Goal: Task Accomplishment & Management: Complete application form

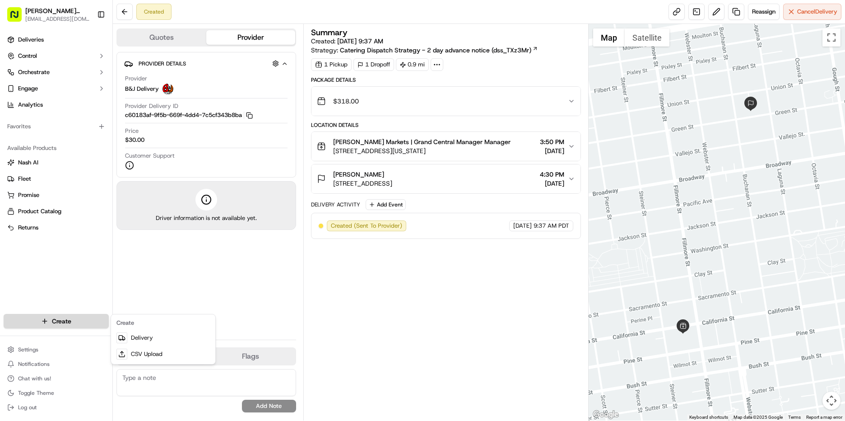
click at [75, 320] on html "[PERSON_NAME] Markets [EMAIL_ADDRESS][DOMAIN_NAME] Toggle Sidebar Deliveries Co…" at bounding box center [422, 210] width 845 height 421
click at [143, 344] on link "Delivery" at bounding box center [163, 338] width 101 height 16
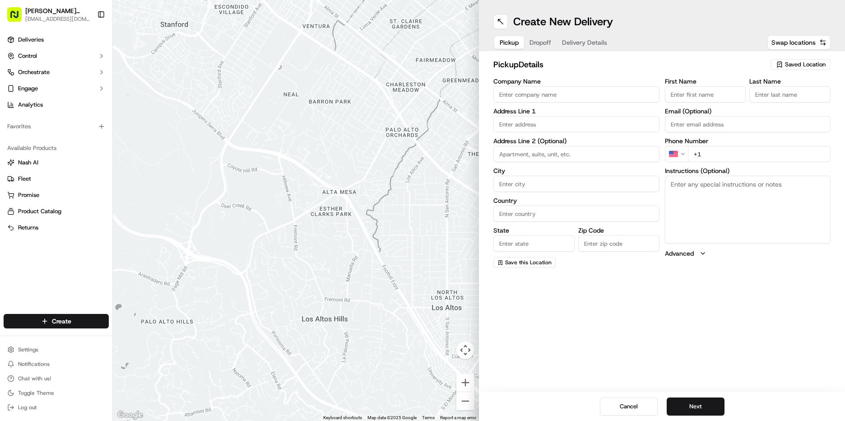
click at [814, 62] on span "Saved Location" at bounding box center [805, 65] width 41 height 8
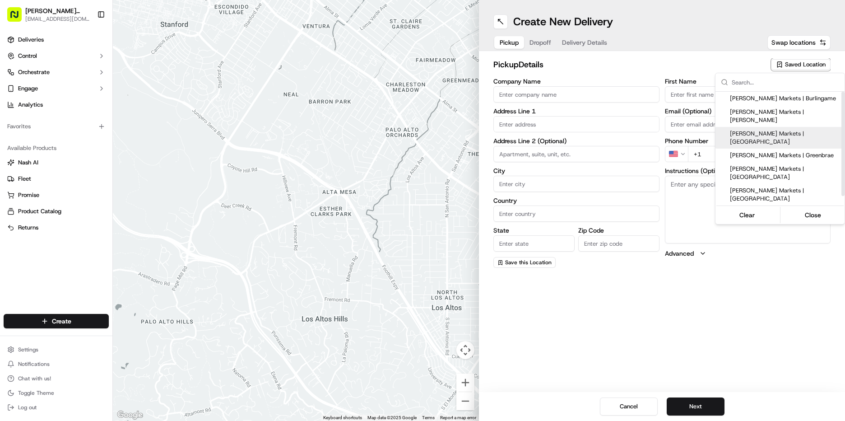
click at [771, 130] on span "[PERSON_NAME] Markets | [GEOGRAPHIC_DATA]" at bounding box center [785, 138] width 111 height 16
type input "[PERSON_NAME] Markets | [GEOGRAPHIC_DATA]"
type input "[STREET_ADDRESS][US_STATE]"
type input "[GEOGRAPHIC_DATA]"
type input "US"
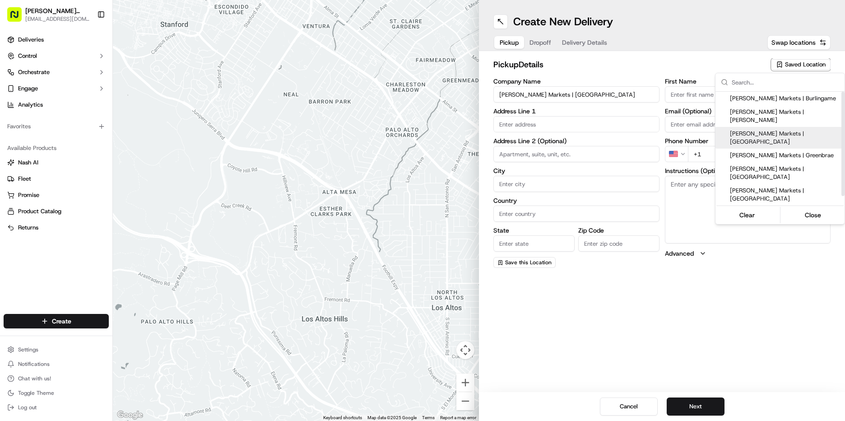
type input "CA"
type input "94115"
type input "Manager"
type input "[EMAIL_ADDRESS][DOMAIN_NAME]"
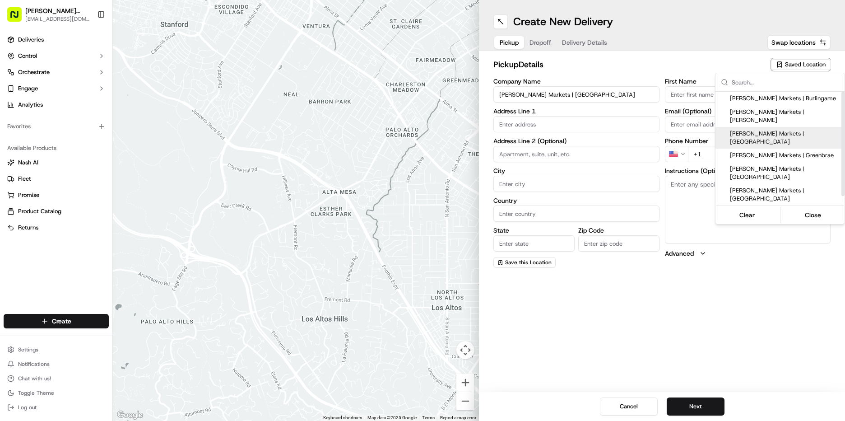
type input "[PHONE_NUMBER]"
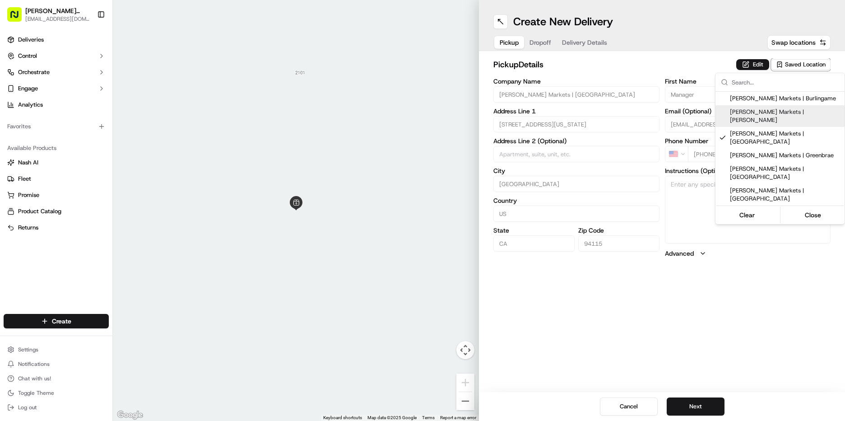
click at [756, 63] on html "[PERSON_NAME] Markets [EMAIL_ADDRESS][DOMAIN_NAME] Toggle Sidebar Deliveries Co…" at bounding box center [422, 210] width 845 height 421
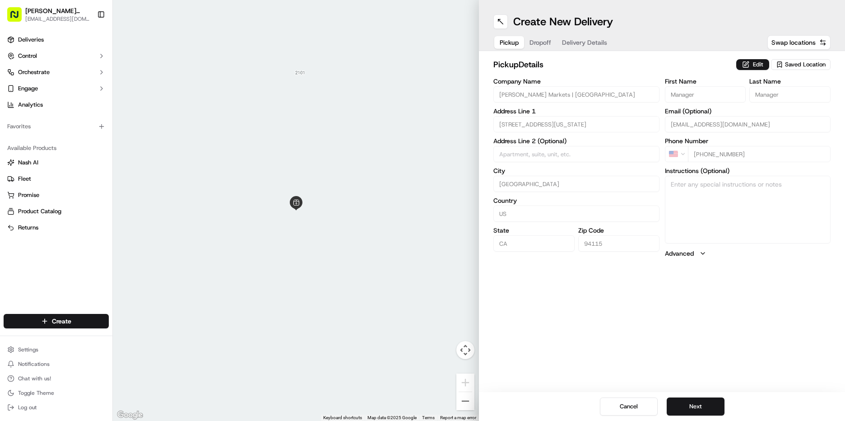
click at [756, 63] on button "Edit" at bounding box center [753, 64] width 33 height 11
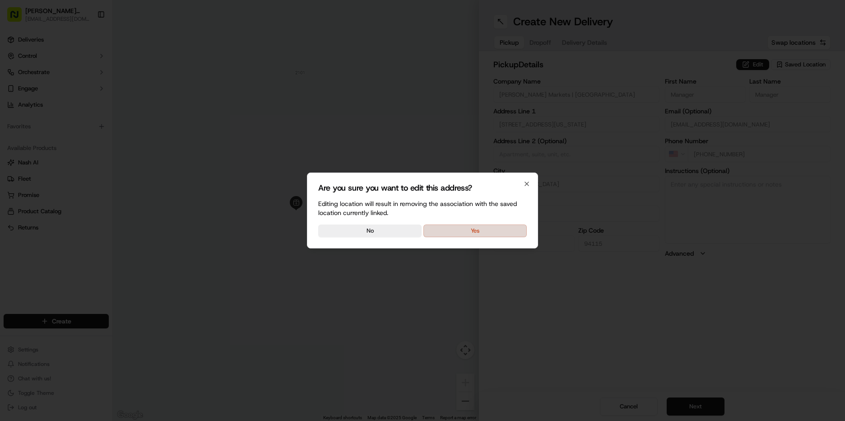
click at [465, 227] on button "Yes" at bounding box center [475, 230] width 103 height 13
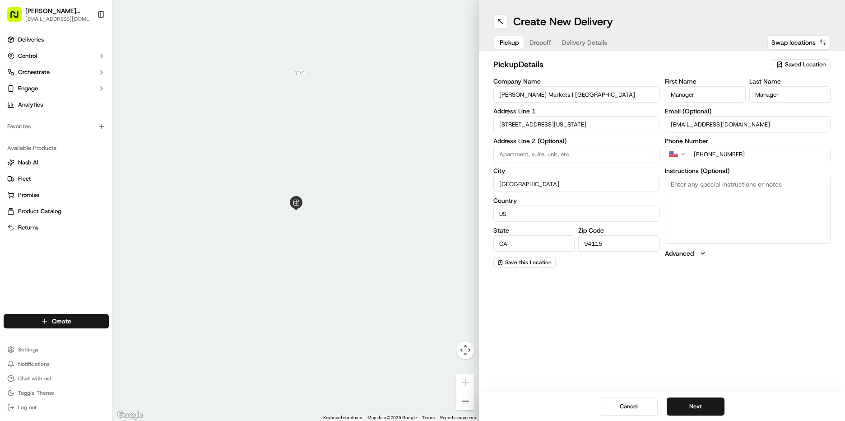
click at [693, 192] on textarea "Instructions (Optional)" at bounding box center [748, 210] width 166 height 68
type textarea "go to deli order #520 [PERSON_NAME]"
click at [700, 406] on button "Next" at bounding box center [696, 406] width 58 height 18
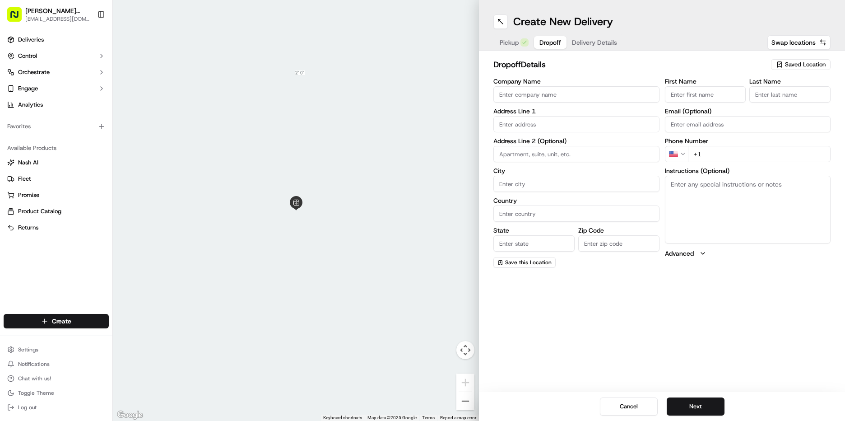
click at [702, 89] on input "First Name" at bounding box center [705, 94] width 81 height 16
type input "[PERSON_NAME]"
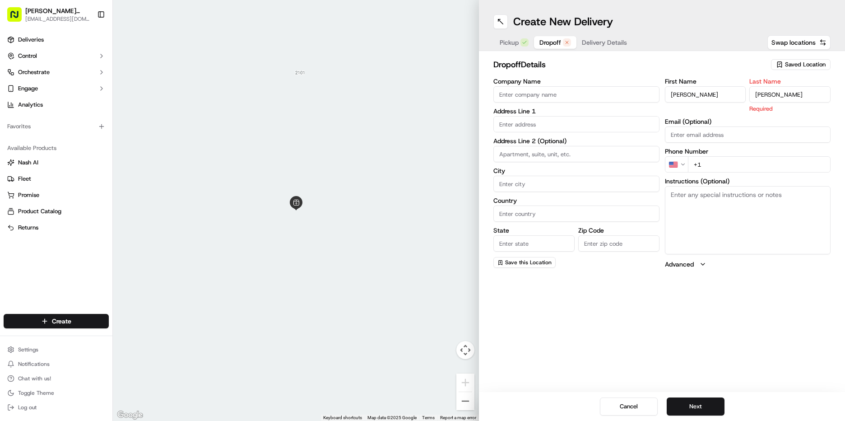
type input "[PERSON_NAME]"
click at [760, 224] on textarea "Instructions (Optional)" at bounding box center [748, 220] width 166 height 68
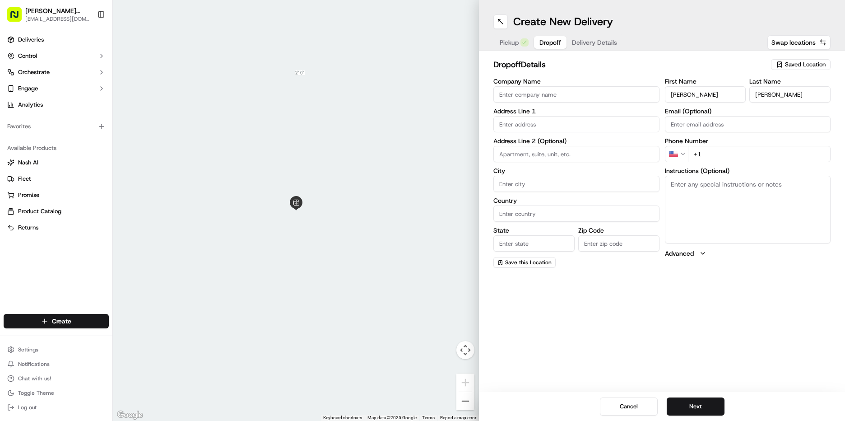
click at [741, 157] on input "+1" at bounding box center [759, 154] width 143 height 16
type input "[PHONE_NUMBER]"
click at [758, 199] on textarea "Instructions (Optional)" at bounding box center [748, 210] width 166 height 68
type textarea "call when arrive"
click at [518, 122] on input "text" at bounding box center [577, 124] width 166 height 16
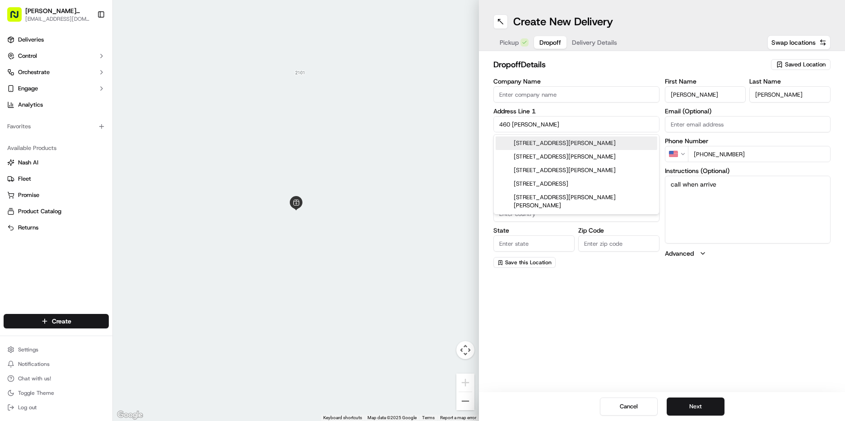
click at [609, 144] on div "[STREET_ADDRESS][PERSON_NAME]" at bounding box center [577, 143] width 162 height 14
type input "[STREET_ADDRESS][PERSON_NAME]"
type input "[GEOGRAPHIC_DATA]"
type input "CA"
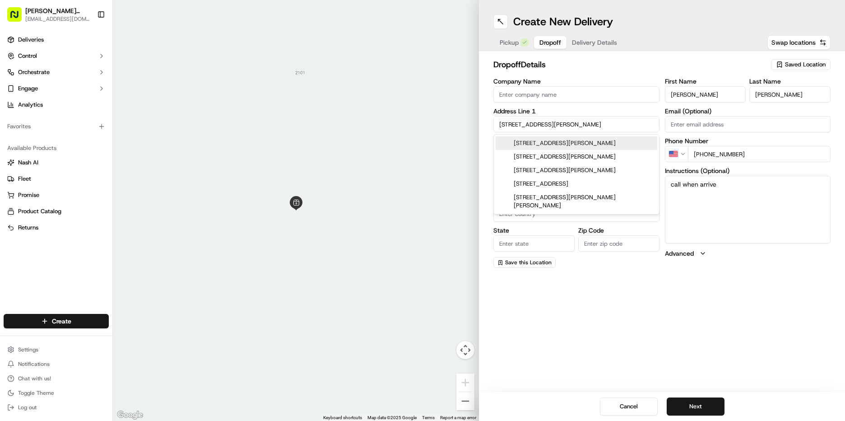
type input "94103"
type input "[STREET_ADDRESS][PERSON_NAME]"
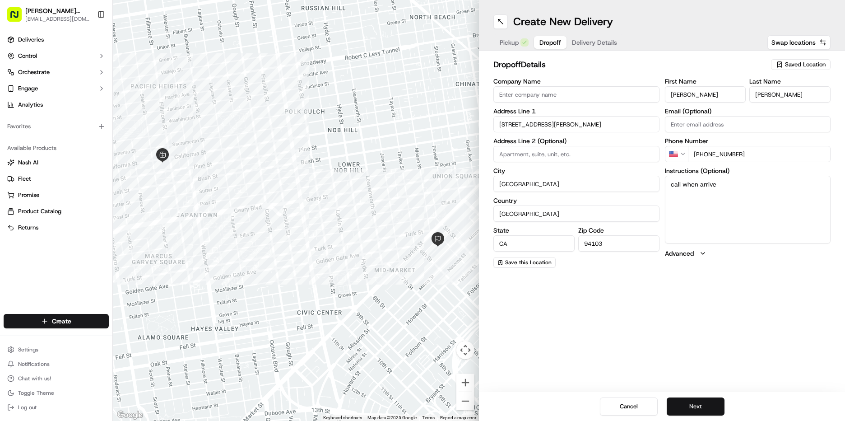
click at [690, 406] on button "Next" at bounding box center [696, 406] width 58 height 18
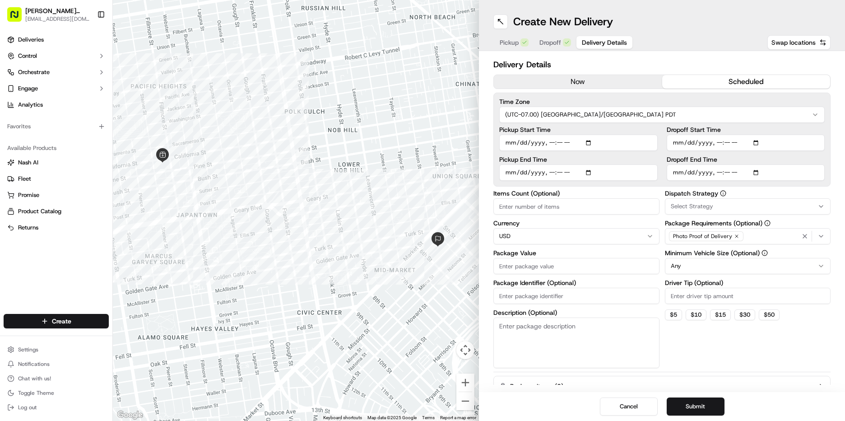
click at [697, 87] on button "scheduled" at bounding box center [747, 82] width 168 height 14
click at [514, 140] on input "Pickup Start Time" at bounding box center [579, 143] width 159 height 16
click at [523, 140] on input "Pickup Start Time" at bounding box center [579, 143] width 159 height 16
click at [535, 143] on input "Pickup Start Time" at bounding box center [579, 143] width 159 height 16
click at [550, 144] on input "Pickup Start Time" at bounding box center [579, 143] width 159 height 16
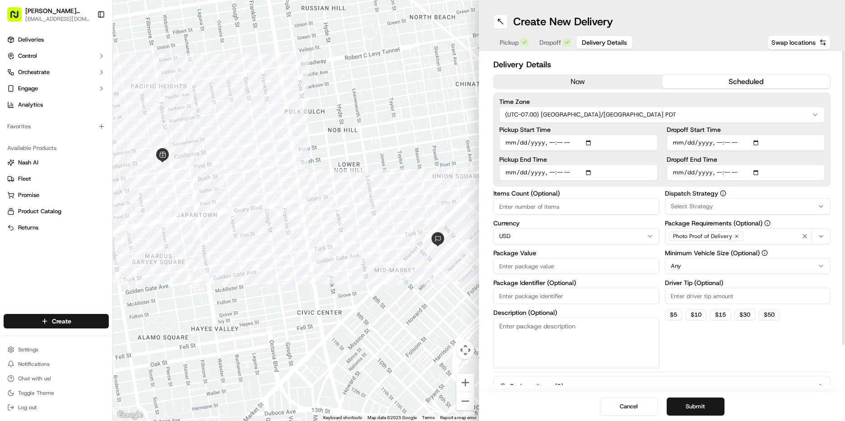
type input "[DATE]T10:30"
click at [509, 170] on input "Pickup End Time" at bounding box center [579, 172] width 159 height 16
click at [552, 173] on input "Pickup End Time" at bounding box center [579, 172] width 159 height 16
type input "[DATE]T11:00"
click at [674, 141] on input "Dropoff Start Time" at bounding box center [746, 143] width 159 height 16
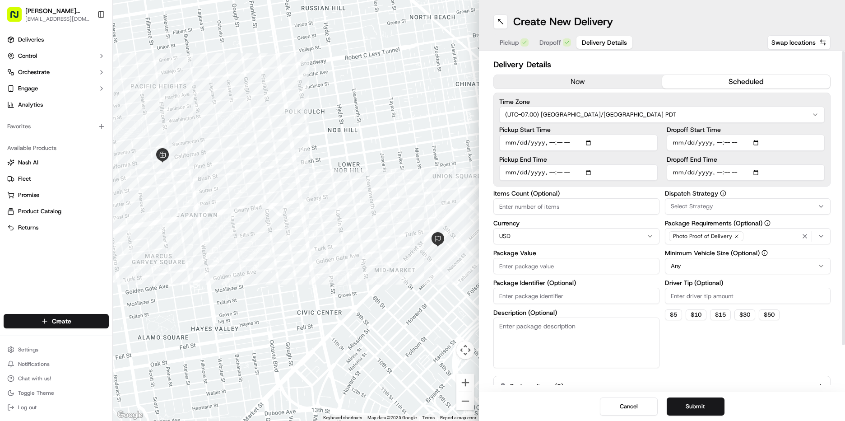
click at [712, 143] on input "Dropoff Start Time" at bounding box center [746, 143] width 159 height 16
click at [718, 142] on input "Dropoff Start Time" at bounding box center [746, 143] width 159 height 16
type input "[DATE]T11:00"
click at [677, 176] on input "Dropoff End Time" at bounding box center [746, 172] width 159 height 16
click at [716, 172] on input "Dropoff End Time" at bounding box center [746, 172] width 159 height 16
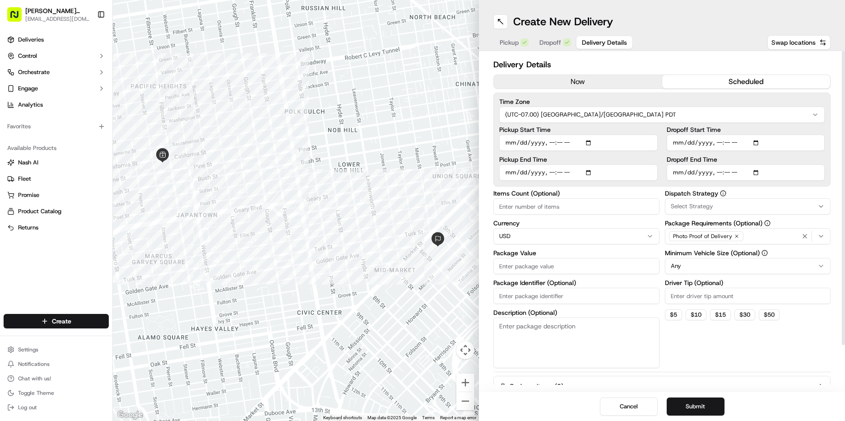
type input "[DATE]T11:30"
click at [709, 206] on span "Select Strategy" at bounding box center [692, 206] width 42 height 8
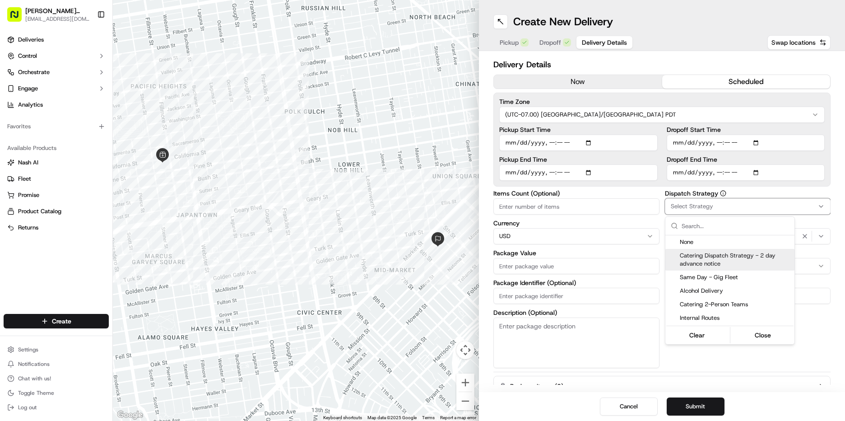
click at [725, 260] on span "Catering Dispatch Strategy - 2 day advance notice" at bounding box center [735, 260] width 111 height 16
click at [823, 305] on html "[PERSON_NAME] Markets [EMAIL_ADDRESS][DOMAIN_NAME] Toggle Sidebar Deliveries Co…" at bounding box center [422, 210] width 845 height 421
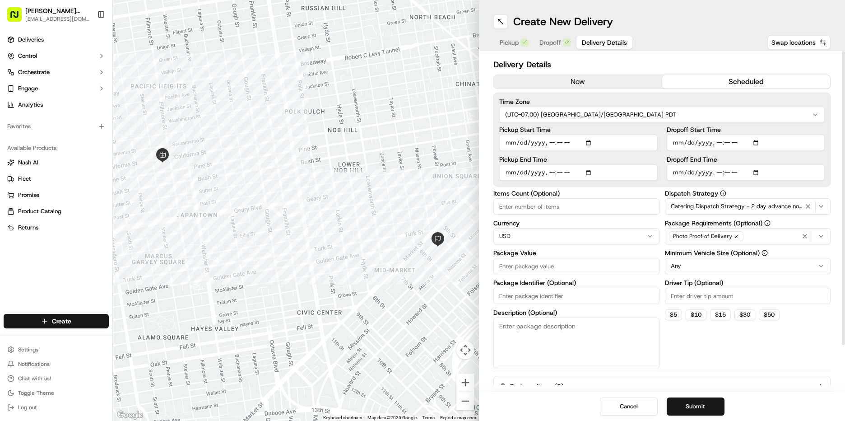
click at [728, 271] on html "[PERSON_NAME] Markets [EMAIL_ADDRESS][DOMAIN_NAME] Toggle Sidebar Deliveries Co…" at bounding box center [422, 210] width 845 height 421
click at [695, 294] on input "Driver Tip (Optional)" at bounding box center [748, 296] width 166 height 16
click at [754, 261] on html "[PERSON_NAME] Markets [EMAIL_ADDRESS][DOMAIN_NAME] Toggle Sidebar Deliveries Co…" at bounding box center [422, 210] width 845 height 421
click at [699, 269] on html "[PERSON_NAME] Markets [EMAIL_ADDRESS][DOMAIN_NAME] Toggle Sidebar Deliveries Co…" at bounding box center [422, 210] width 845 height 421
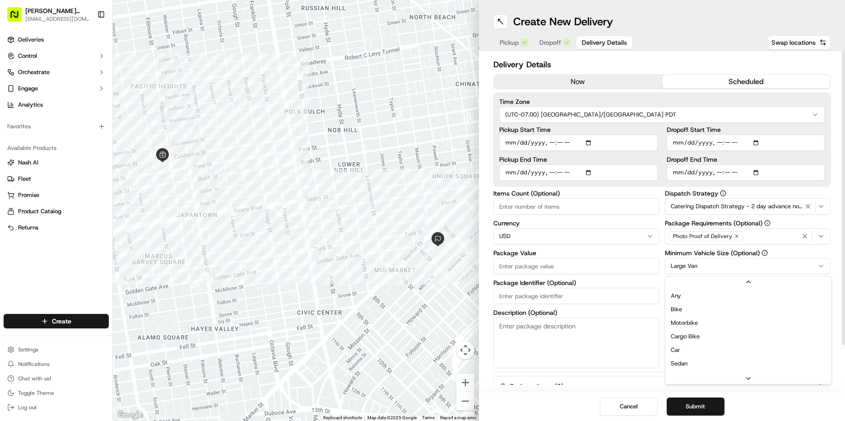
scroll to position [51, 0]
click at [700, 294] on input "Driver Tip (Optional)" at bounding box center [748, 296] width 166 height 16
type input "100"
click at [575, 264] on input "Package Value" at bounding box center [577, 266] width 166 height 16
type input "1915.49"
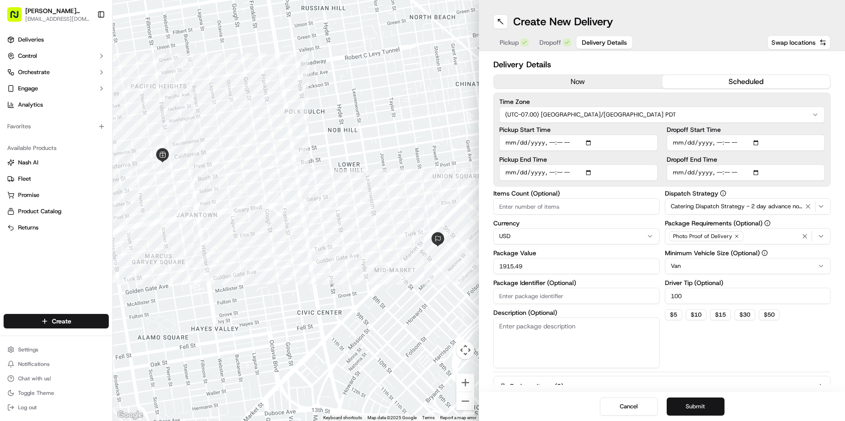
click at [699, 408] on button "Submit" at bounding box center [696, 406] width 58 height 18
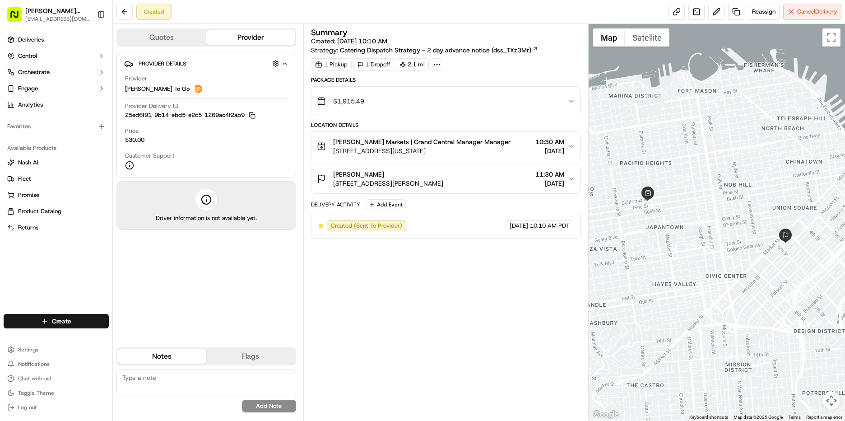
click at [466, 315] on div "Summary Created: [DATE] 10:10 AM Strategy: Catering Dispatch Strategy - 2 day a…" at bounding box center [446, 222] width 271 height 388
